Goal: Navigation & Orientation: Find specific page/section

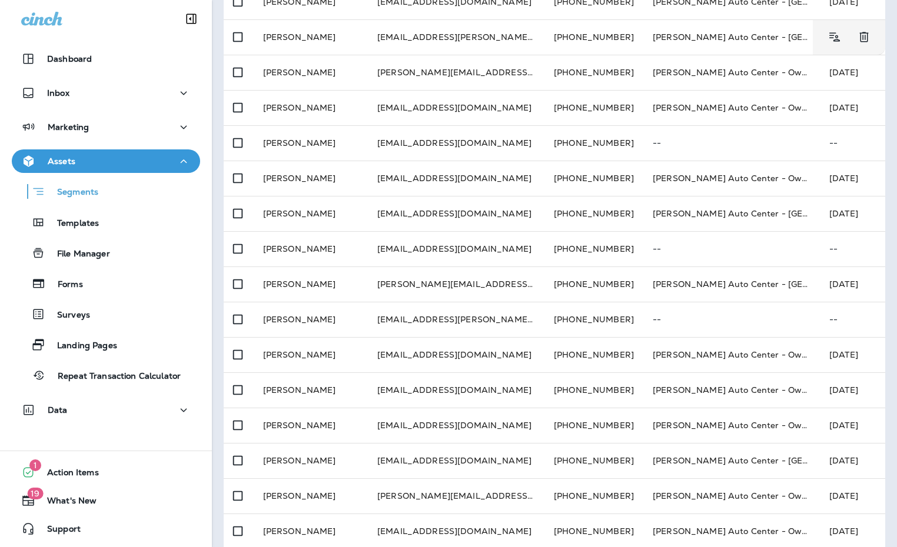
scroll to position [344, 0]
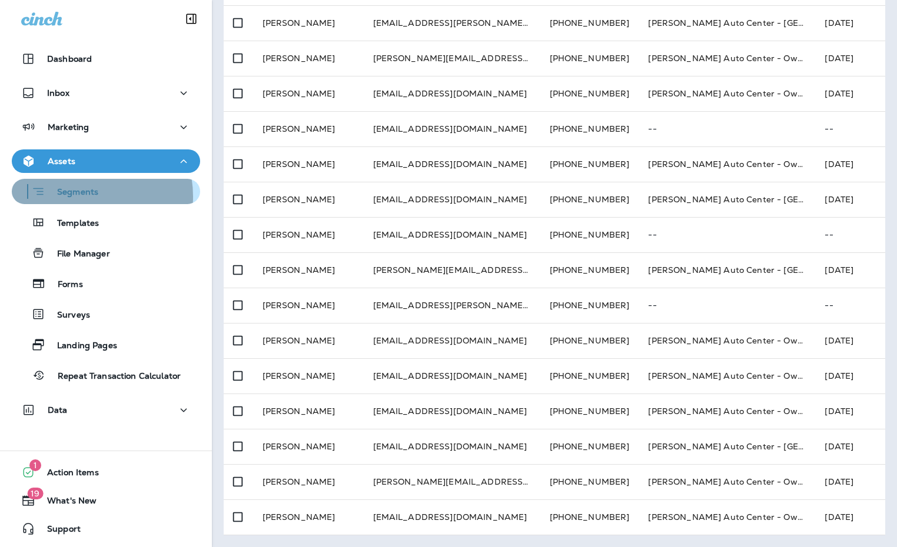
click at [78, 196] on p "Segments" at bounding box center [71, 193] width 53 height 12
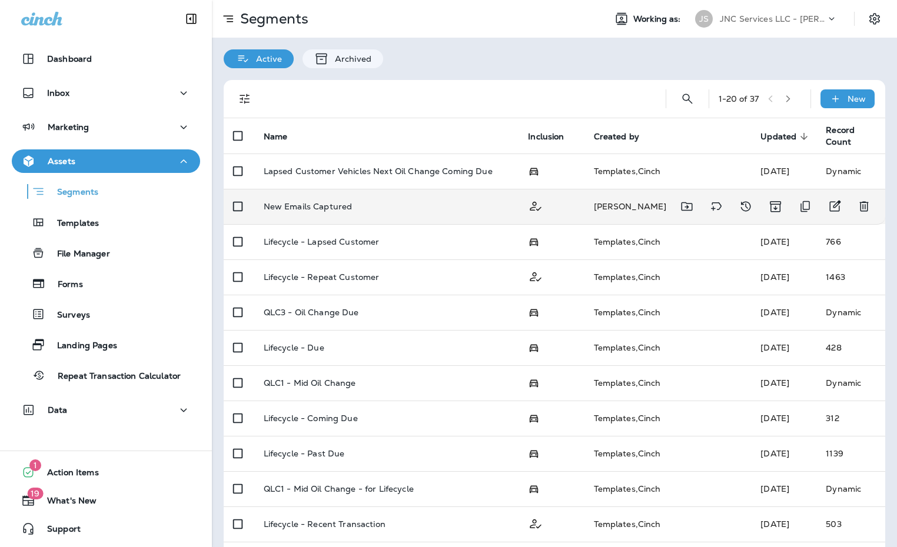
click at [376, 206] on div "New Emails Captured" at bounding box center [387, 206] width 246 height 9
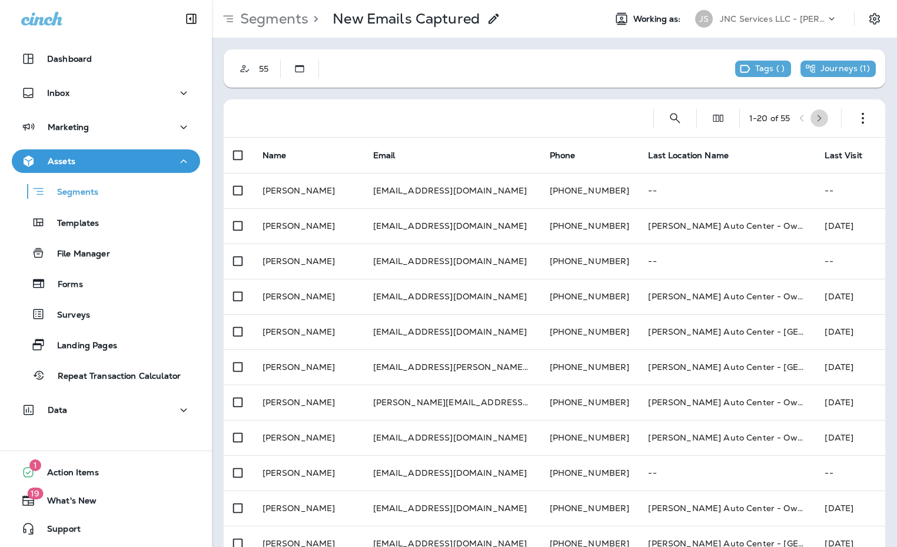
click at [815, 115] on icon "button" at bounding box center [819, 118] width 8 height 8
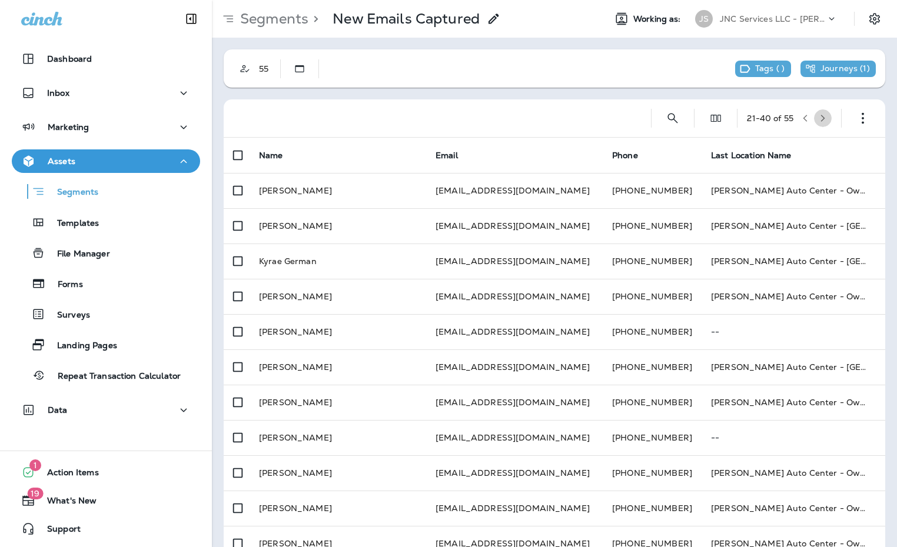
click at [821, 120] on icon "button" at bounding box center [823, 118] width 4 height 7
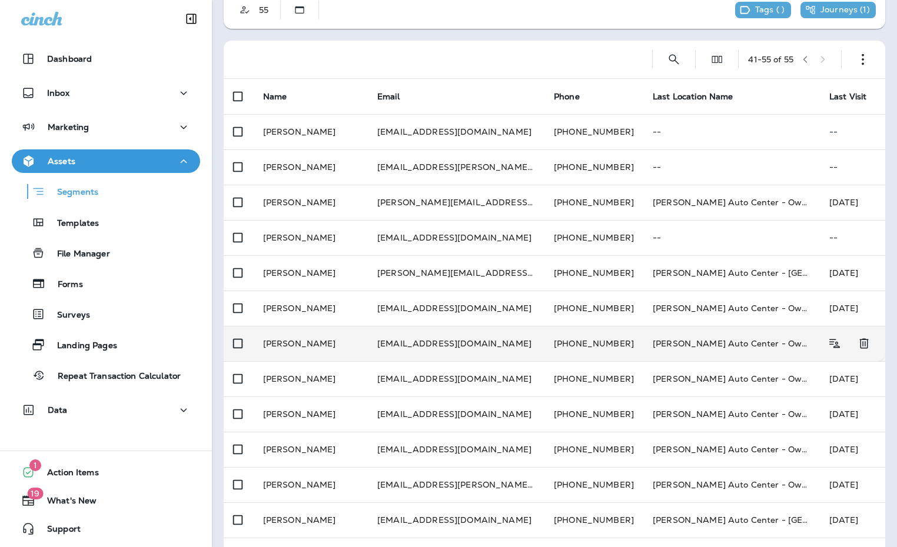
scroll to position [88, 0]
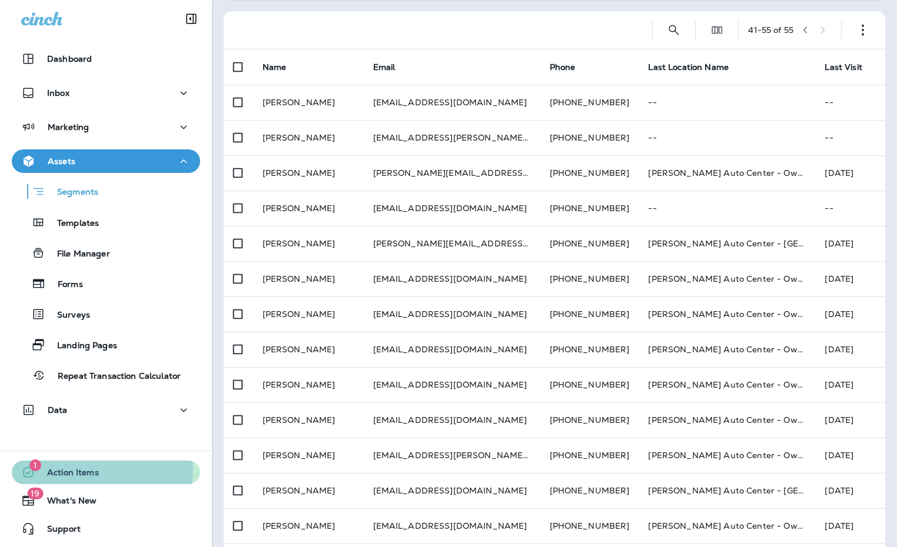
click at [74, 468] on span "Action Items" at bounding box center [67, 475] width 64 height 14
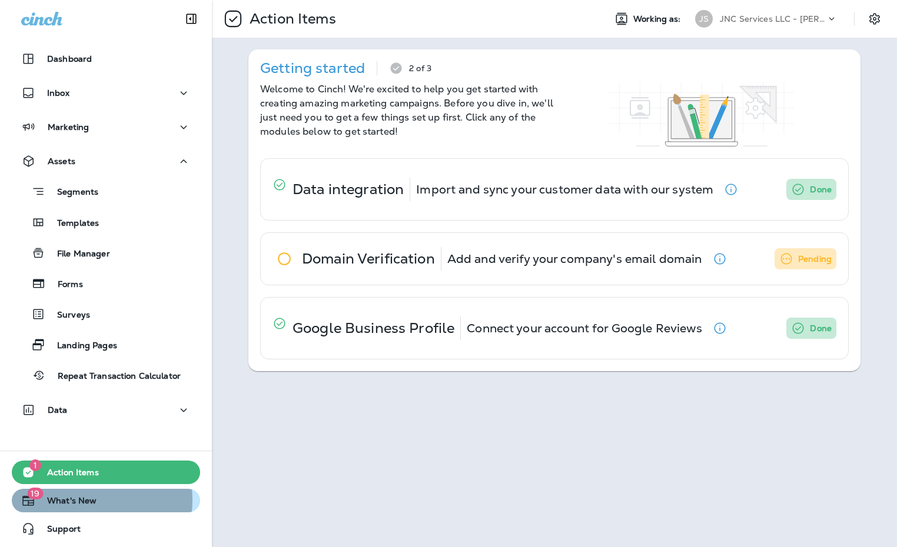
click at [83, 500] on span "What's New" at bounding box center [65, 503] width 61 height 14
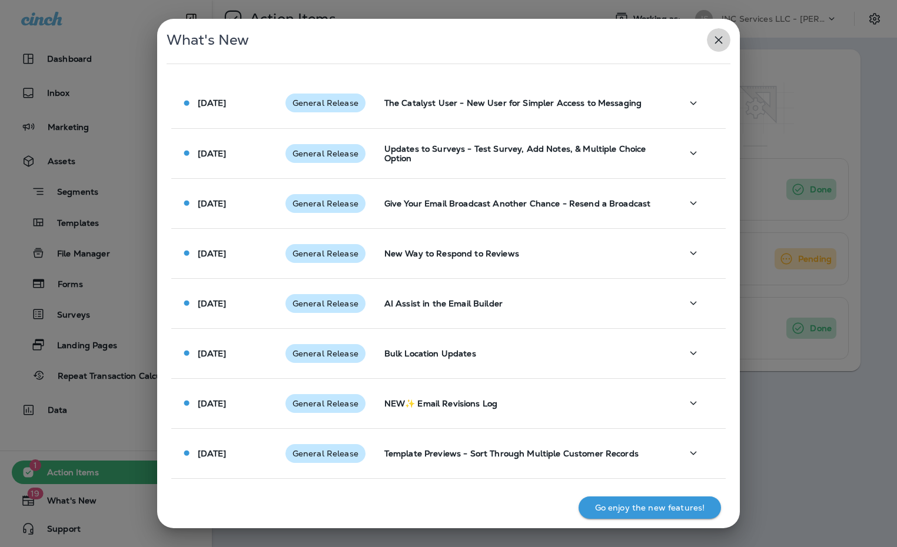
click at [718, 41] on icon "button" at bounding box center [719, 40] width 8 height 8
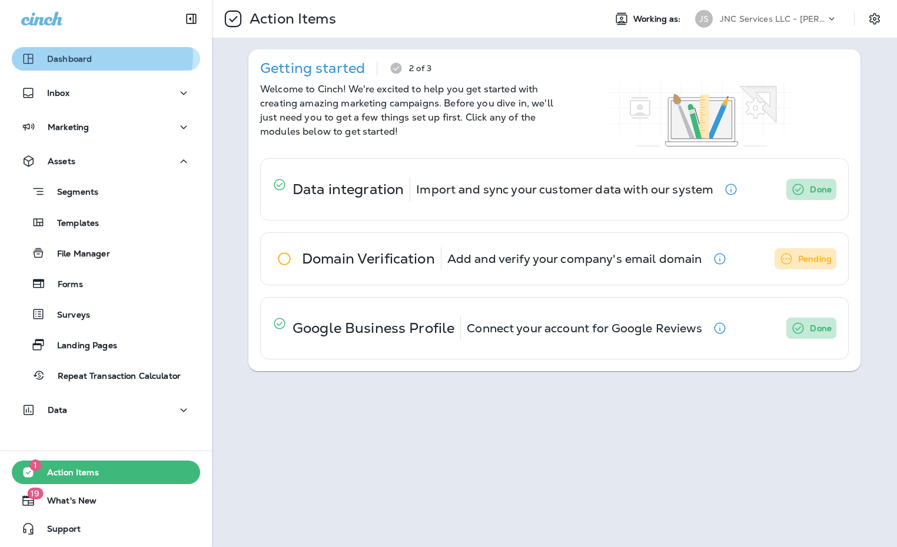
click at [90, 55] on div "Dashboard" at bounding box center [105, 59] width 169 height 14
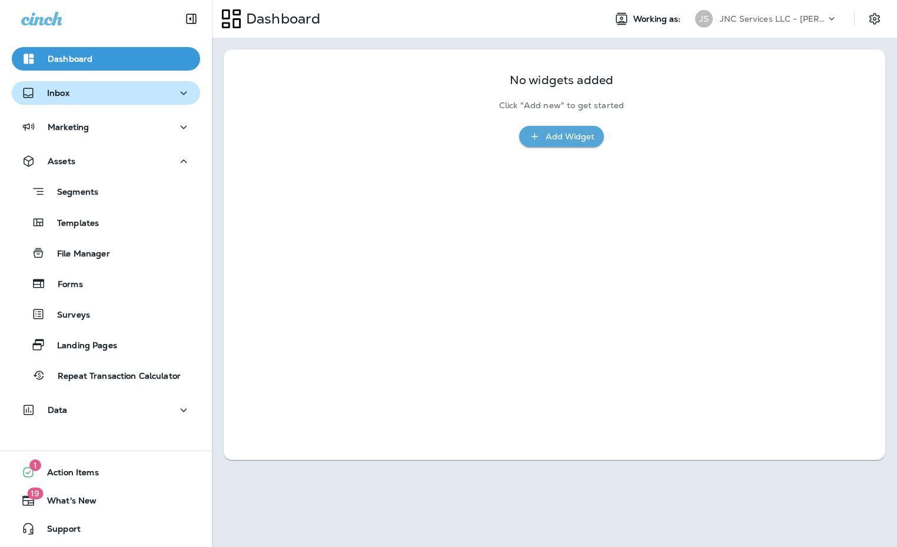
click at [69, 94] on div "Inbox" at bounding box center [105, 93] width 169 height 15
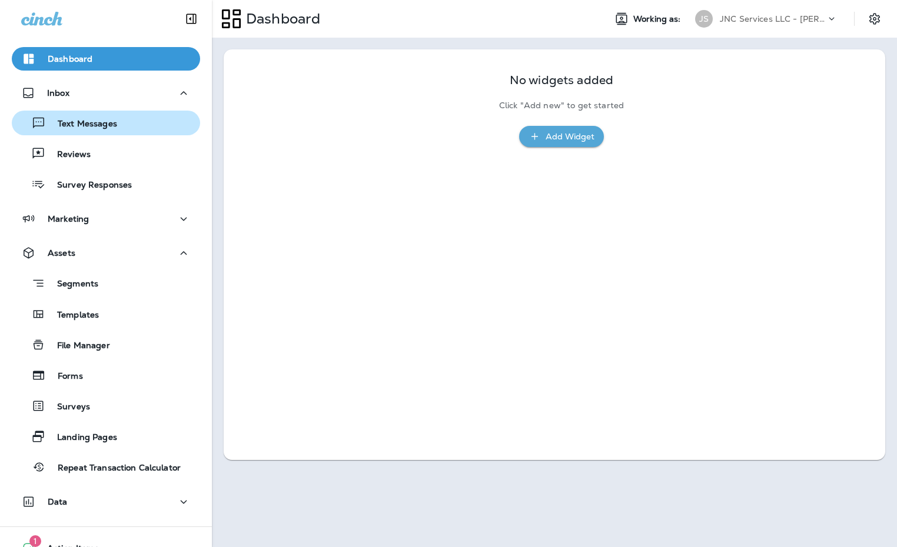
click at [73, 116] on div "Text Messages" at bounding box center [66, 123] width 101 height 18
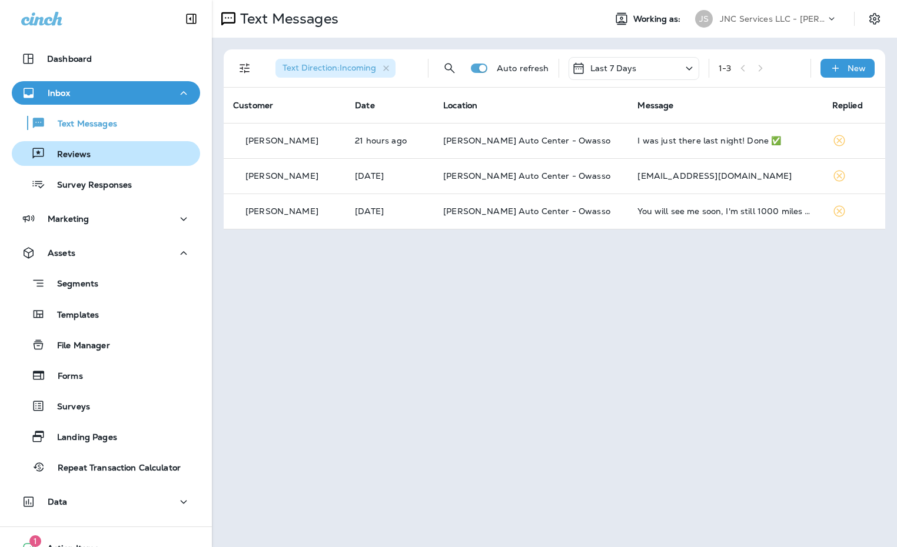
click at [78, 158] on p "Reviews" at bounding box center [67, 154] width 45 height 11
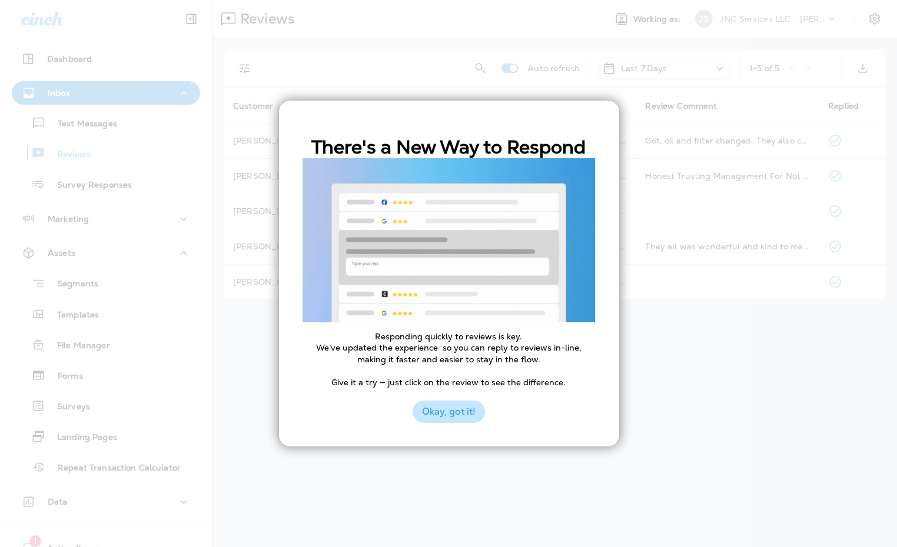
click at [448, 422] on button "Okay, got it!" at bounding box center [448, 412] width 72 height 22
